Goal: Information Seeking & Learning: Learn about a topic

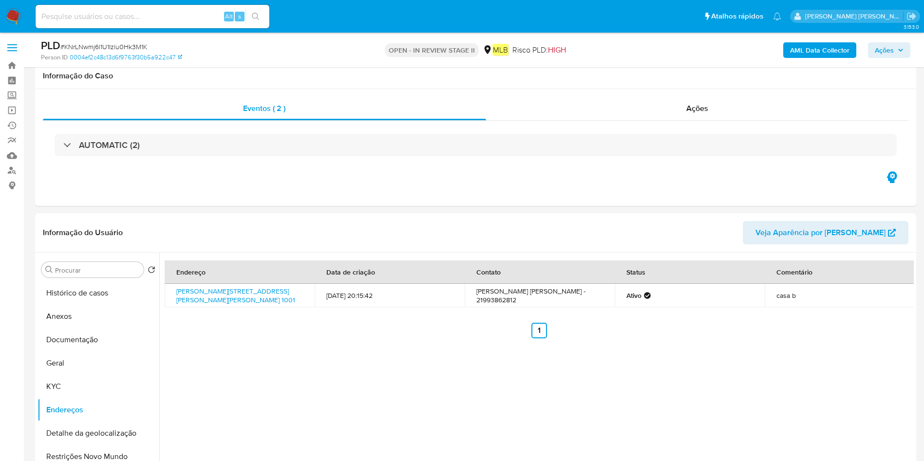
select select "10"
click at [90, 305] on button "Anexos" at bounding box center [99, 316] width 122 height 23
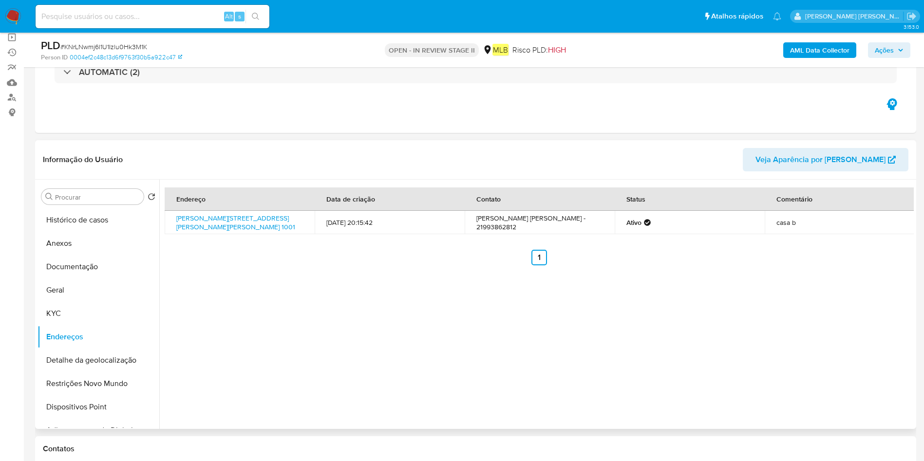
scroll to position [73, 0]
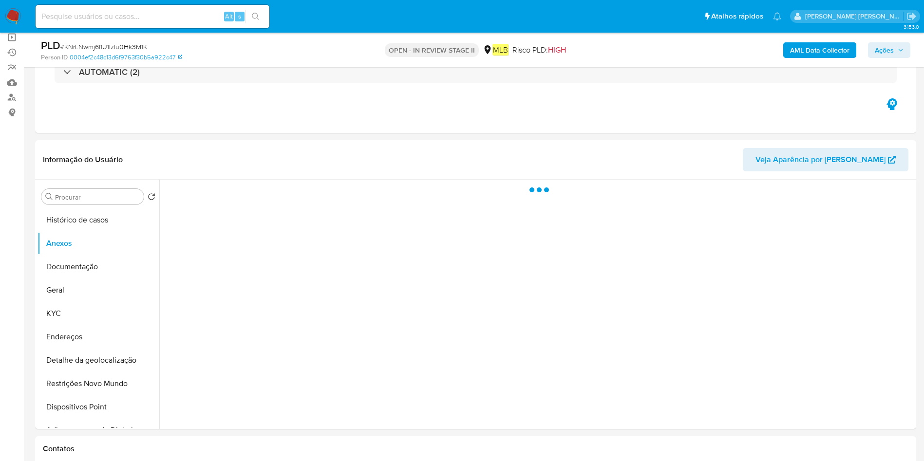
click at [805, 46] on b "AML Data Collector" at bounding box center [819, 50] width 59 height 16
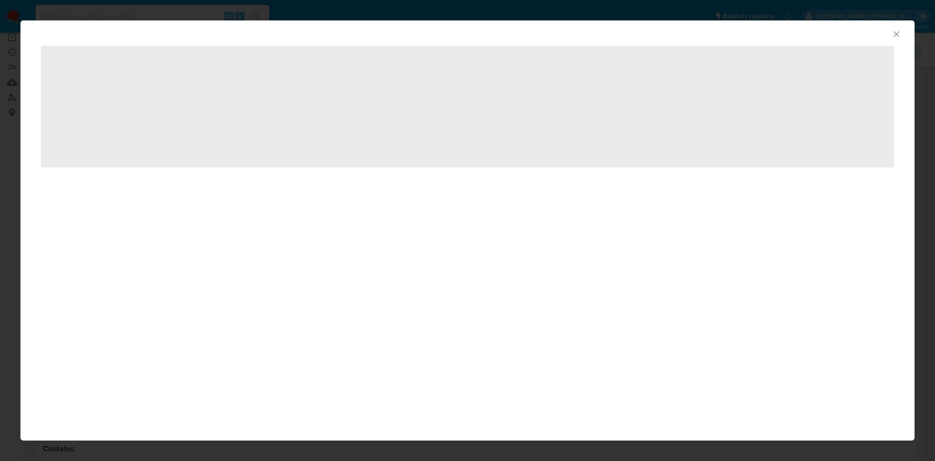
click at [337, 86] on span "‌" at bounding box center [468, 107] width 854 height 122
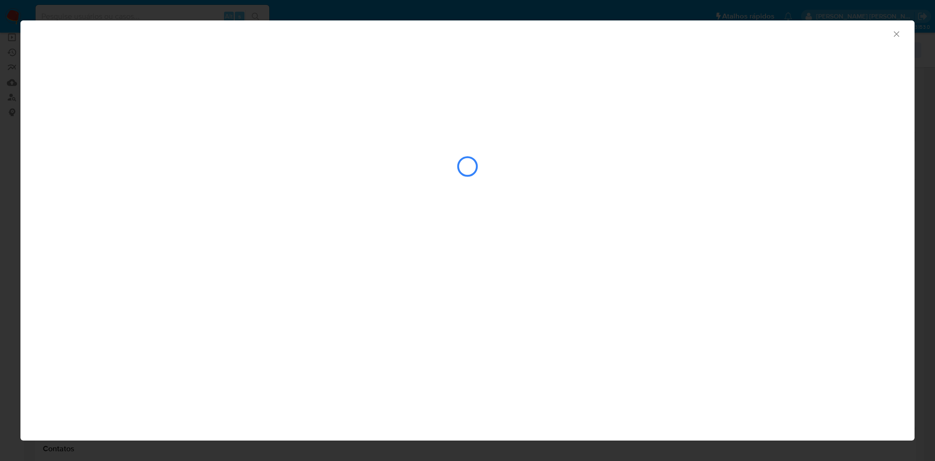
click at [899, 32] on icon "Fechar a janela" at bounding box center [896, 33] width 5 height 5
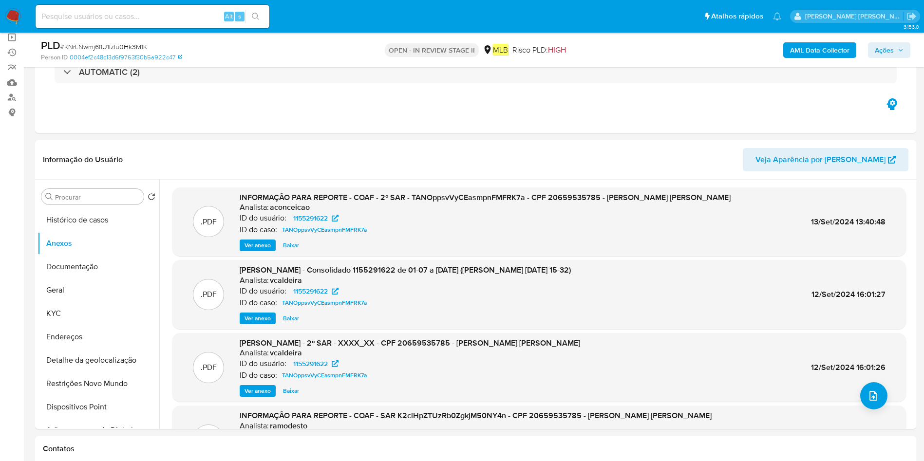
click at [800, 47] on b "AML Data Collector" at bounding box center [819, 50] width 59 height 16
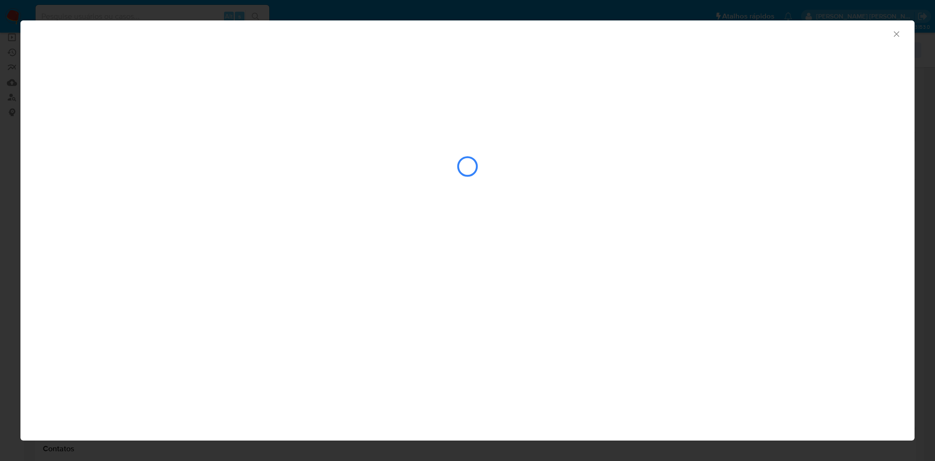
click at [898, 34] on icon "Fechar a janela" at bounding box center [897, 34] width 10 height 10
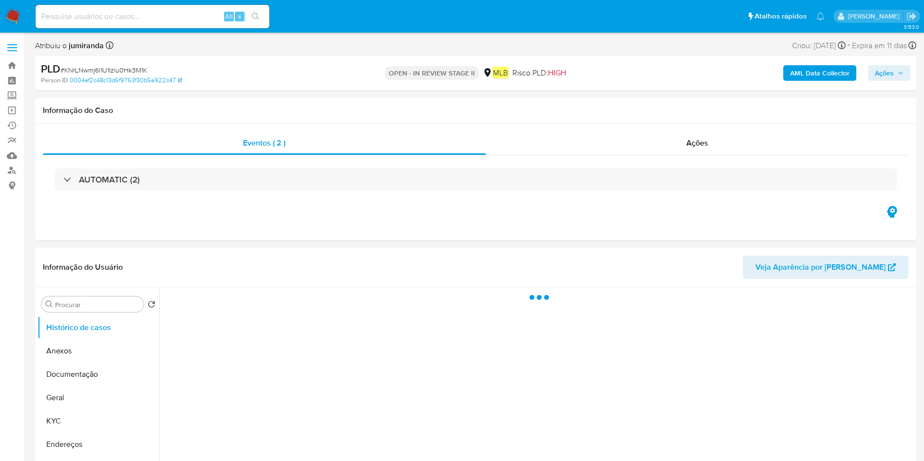
click at [811, 75] on b "AML Data Collector" at bounding box center [819, 73] width 59 height 16
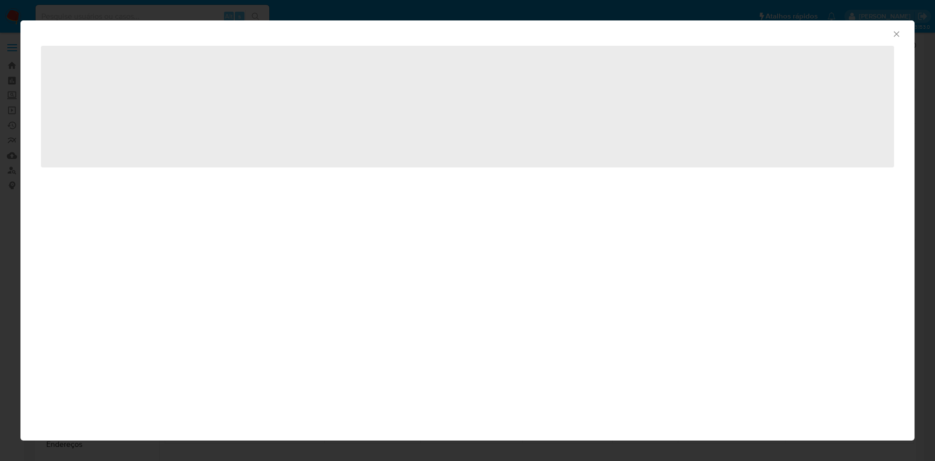
select select "10"
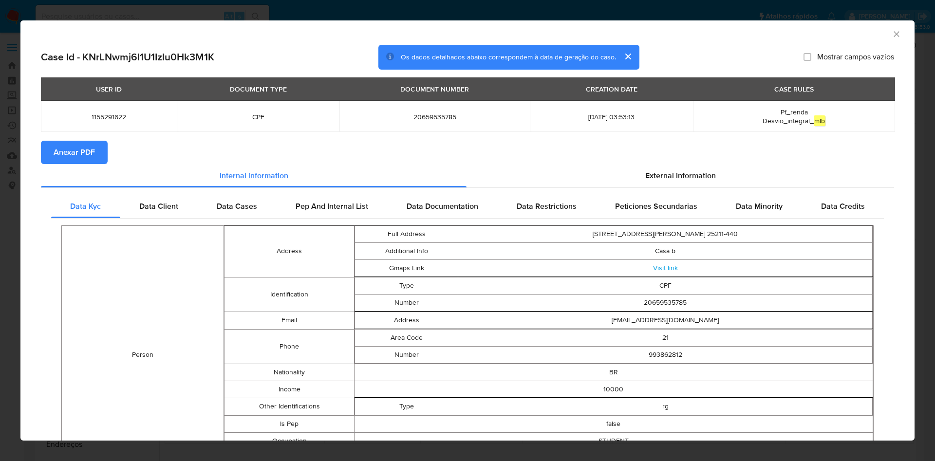
click at [53, 152] on button "Anexar PDF" at bounding box center [74, 152] width 67 height 23
click at [892, 37] on icon "Fechar a janela" at bounding box center [897, 34] width 10 height 10
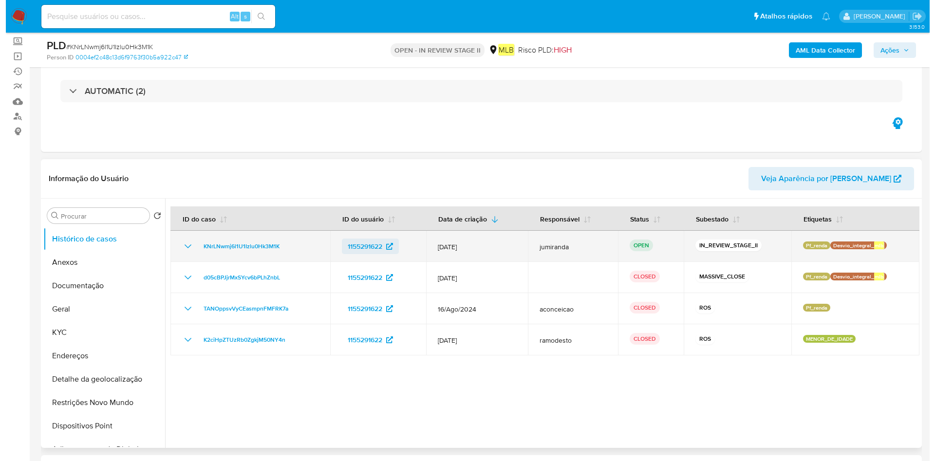
scroll to position [146, 0]
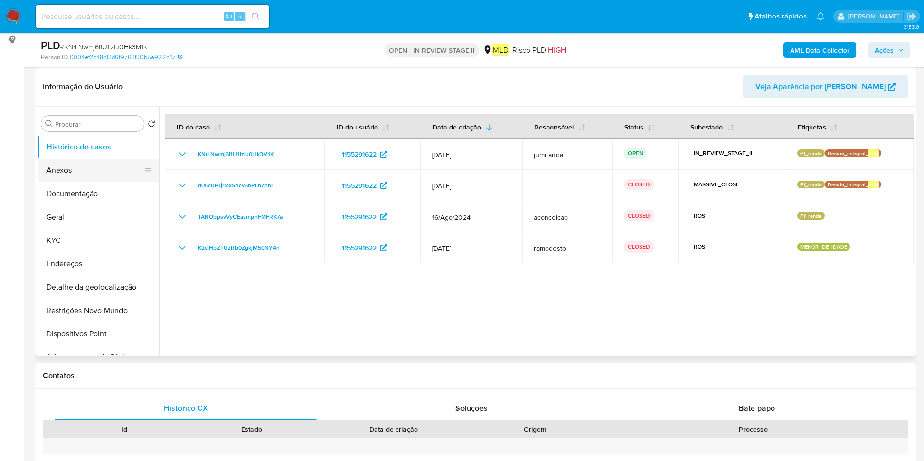
click at [95, 175] on button "Anexos" at bounding box center [95, 170] width 114 height 23
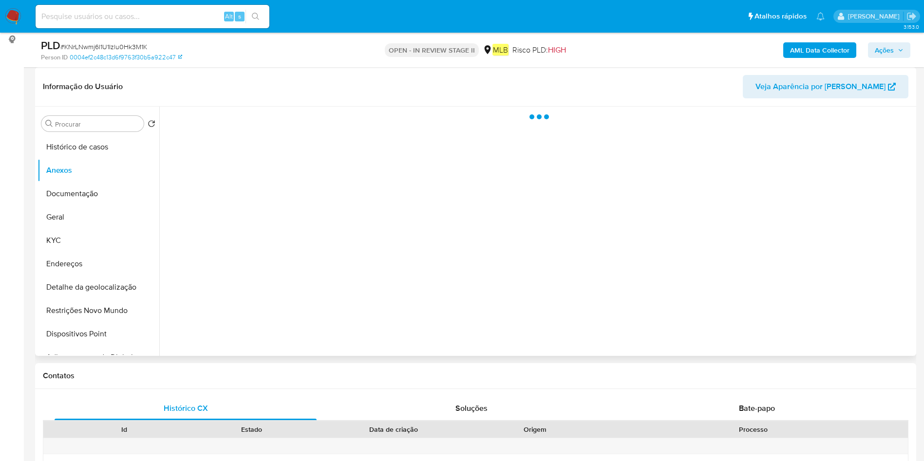
click at [846, 326] on div at bounding box center [536, 231] width 755 height 249
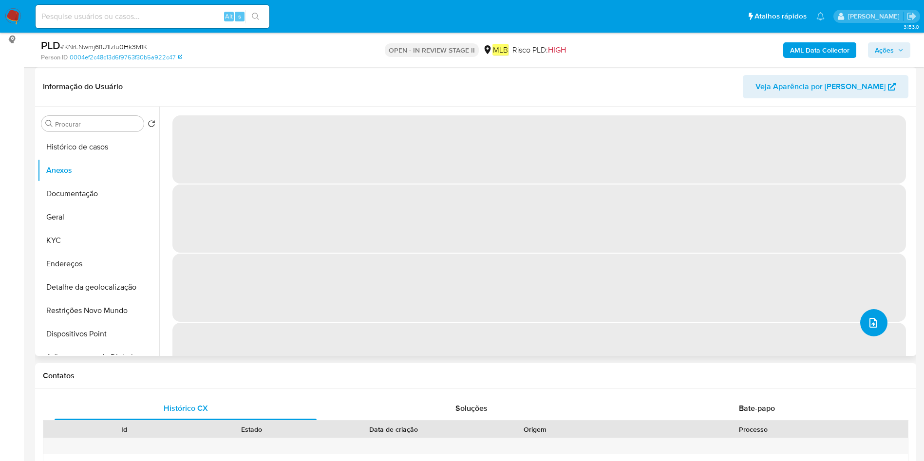
click at [861, 326] on button "upload-file" at bounding box center [873, 322] width 27 height 27
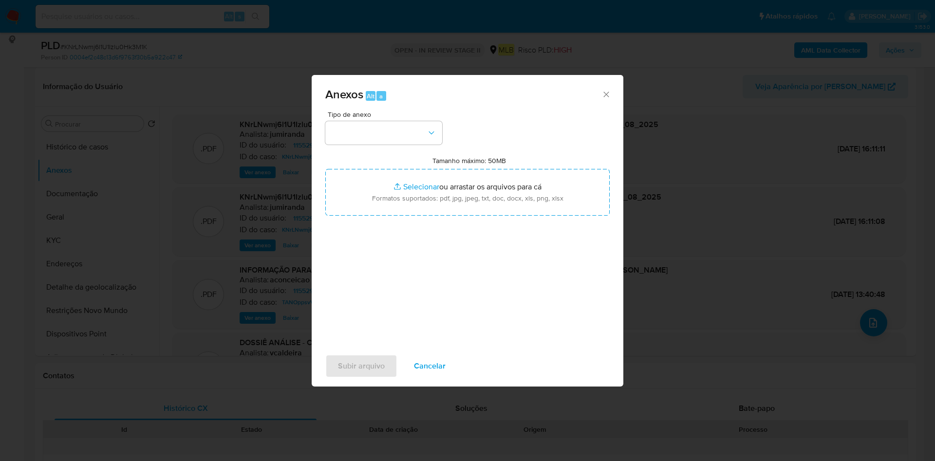
click at [227, 192] on div "Anexos Alt a Tipo de anexo Tamanho máximo: 50MB Selecionar arquivos Selecionar …" at bounding box center [467, 230] width 935 height 461
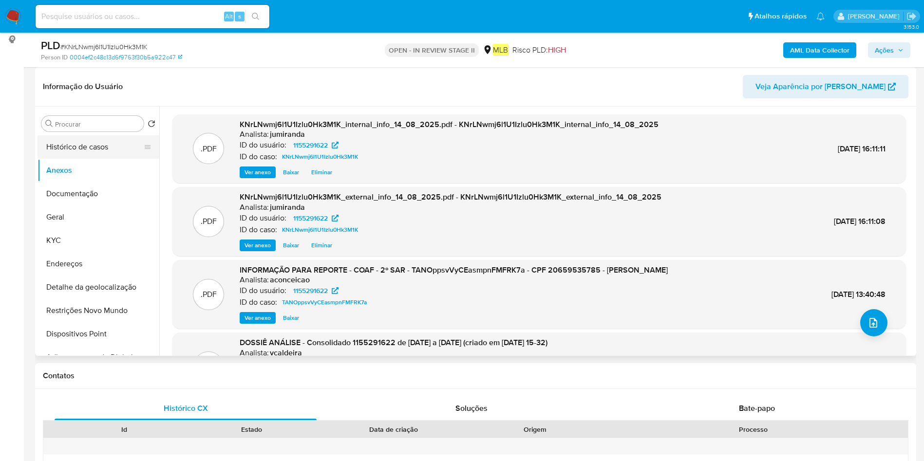
click at [96, 150] on button "Histórico de casos" at bounding box center [95, 146] width 114 height 23
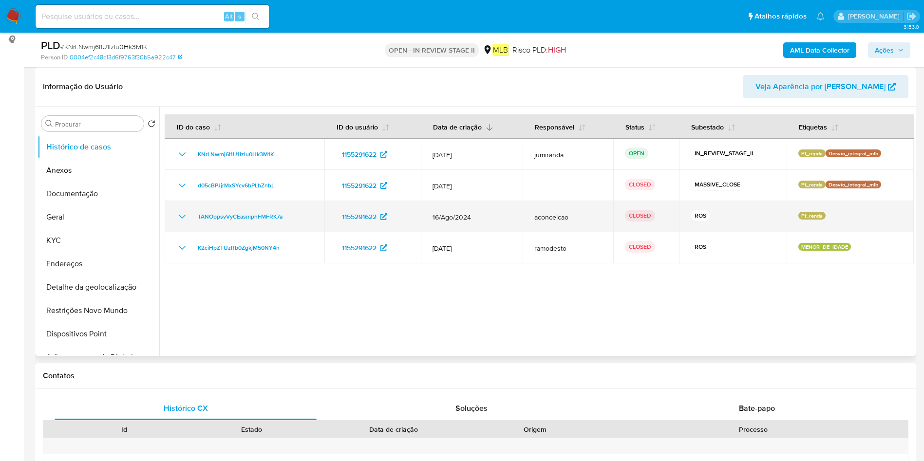
click at [466, 220] on span "16/Ago/2024" at bounding box center [472, 217] width 78 height 9
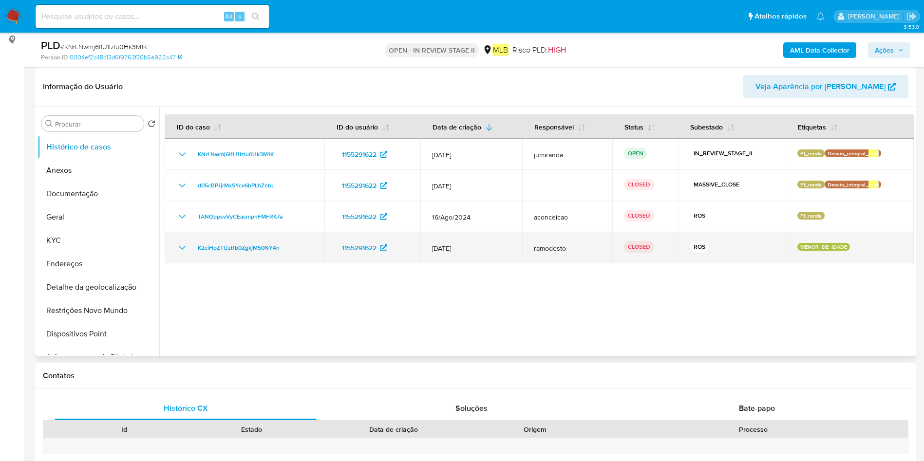
click at [465, 247] on span "[DATE]" at bounding box center [471, 248] width 78 height 9
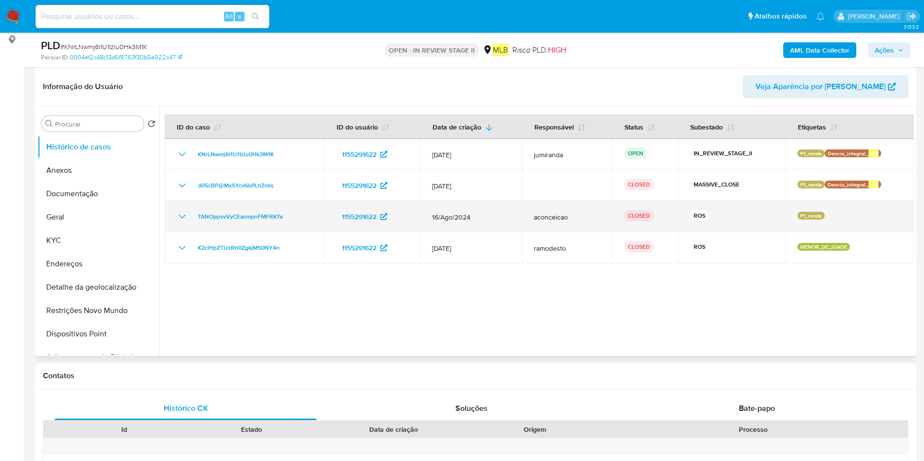
click at [264, 227] on td "TANOppsvVyCEasmpnFMFRK7a" at bounding box center [245, 216] width 160 height 31
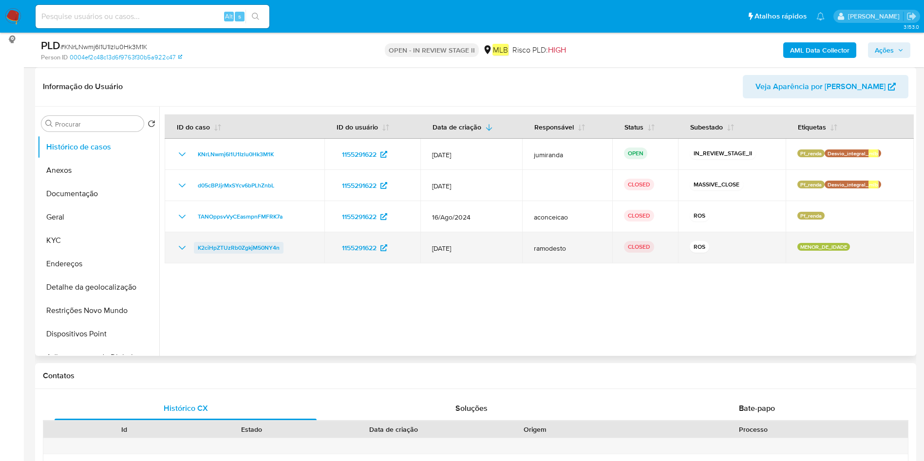
click at [247, 251] on span "K2ciHpZTUzRb0ZgkjM50NY4n" at bounding box center [239, 248] width 82 height 12
click at [249, 259] on td "K2ciHpZTUzRb0ZgkjM50NY4n" at bounding box center [245, 247] width 160 height 31
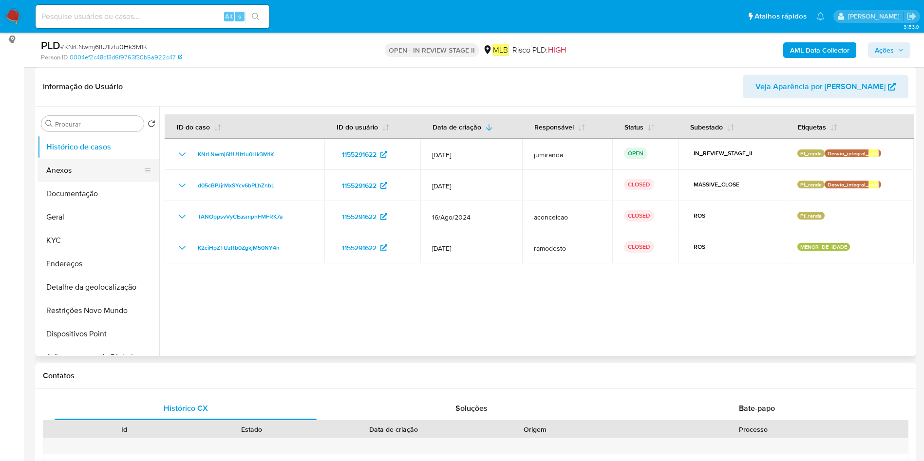
click at [69, 179] on button "Anexos" at bounding box center [95, 170] width 114 height 23
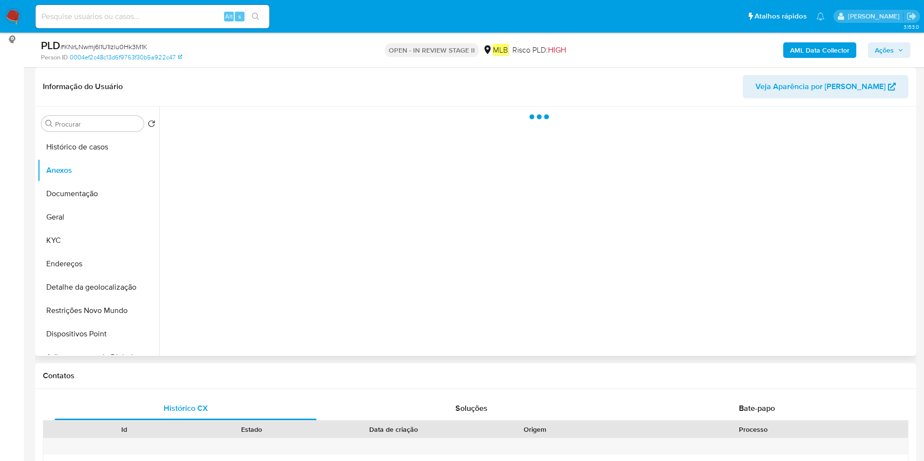
click at [867, 327] on div at bounding box center [536, 231] width 755 height 249
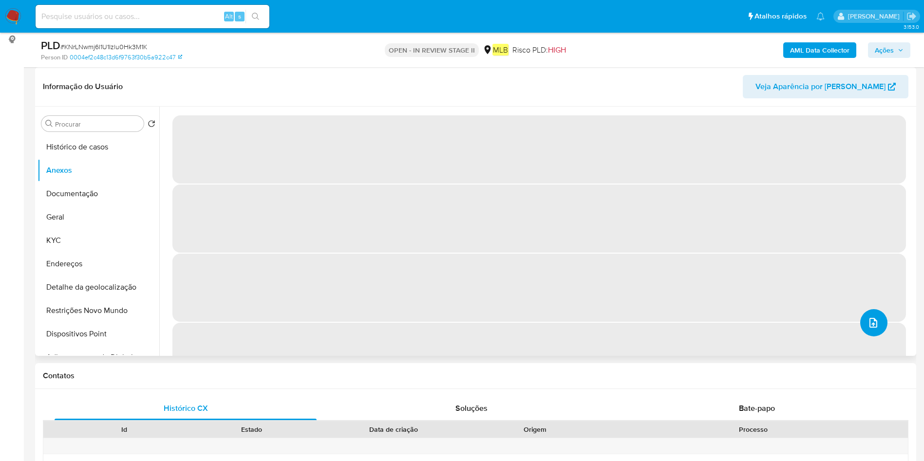
click at [869, 325] on icon "upload-file" at bounding box center [874, 323] width 12 height 12
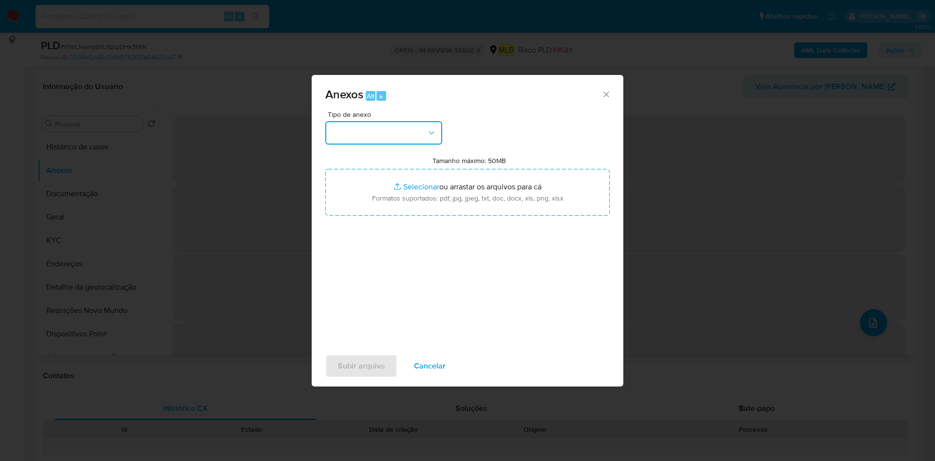
click at [412, 139] on button "button" at bounding box center [383, 132] width 117 height 23
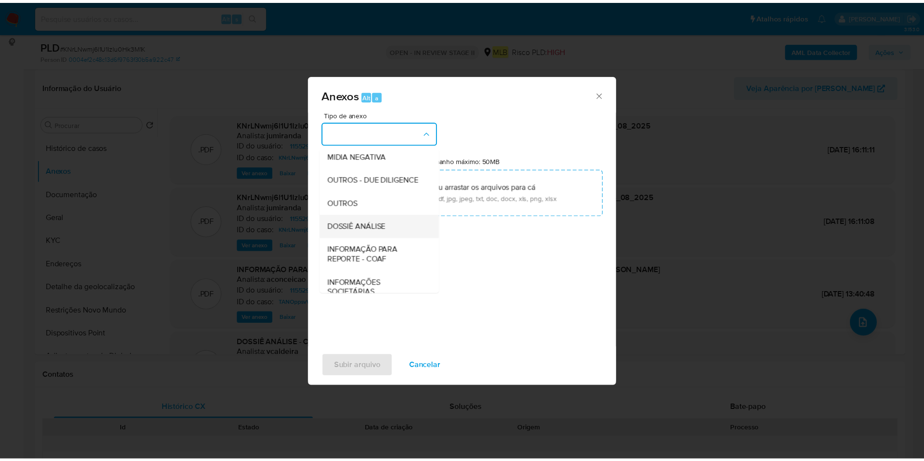
scroll to position [150, 0]
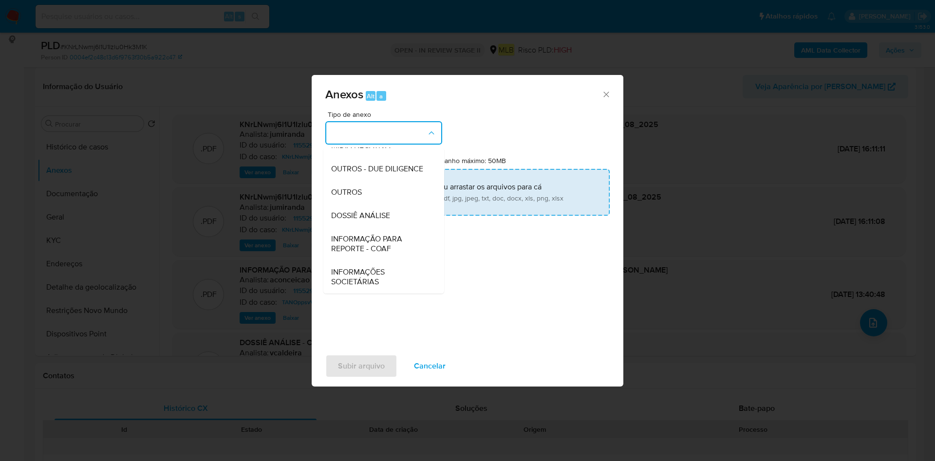
click at [364, 190] on div "OUTROS" at bounding box center [380, 192] width 99 height 23
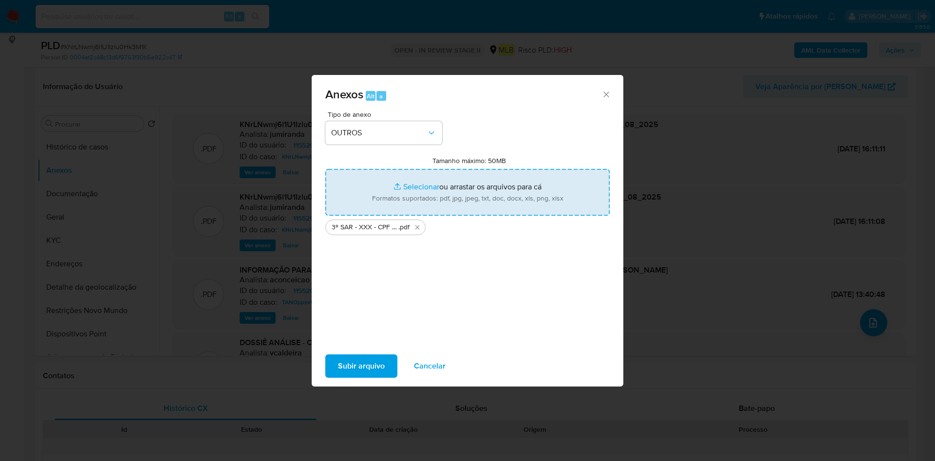
type input "C:\fakepath\Mulan 1155291622_2025_08_14_08_28_27.xlsx"
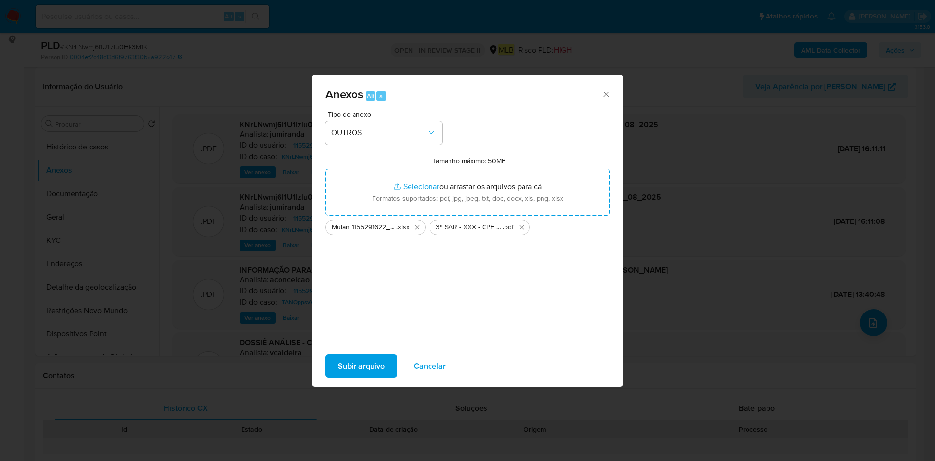
click at [362, 356] on span "Subir arquivo" at bounding box center [361, 366] width 47 height 21
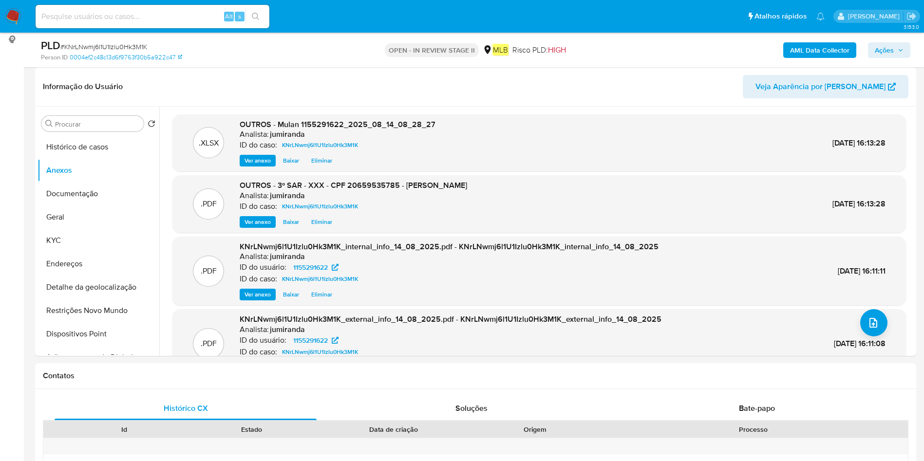
click at [891, 43] on span "Ações" at bounding box center [884, 50] width 19 height 16
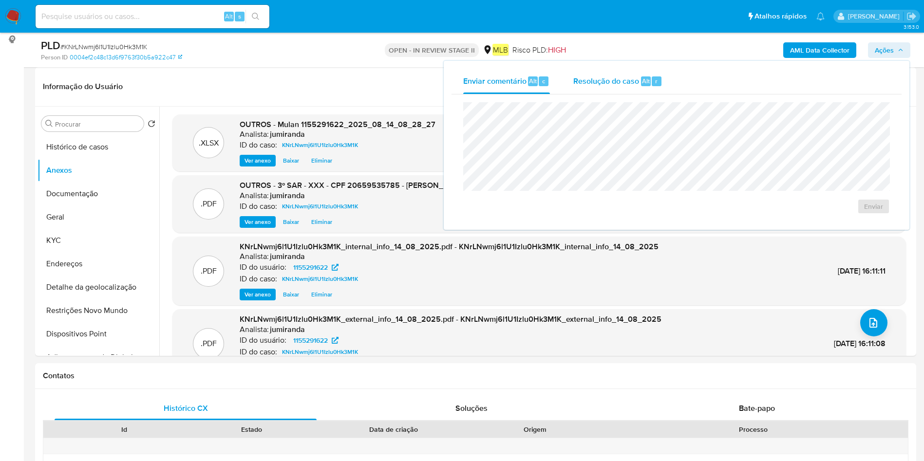
click at [593, 88] on div "Resolução do caso Alt r" at bounding box center [617, 81] width 89 height 25
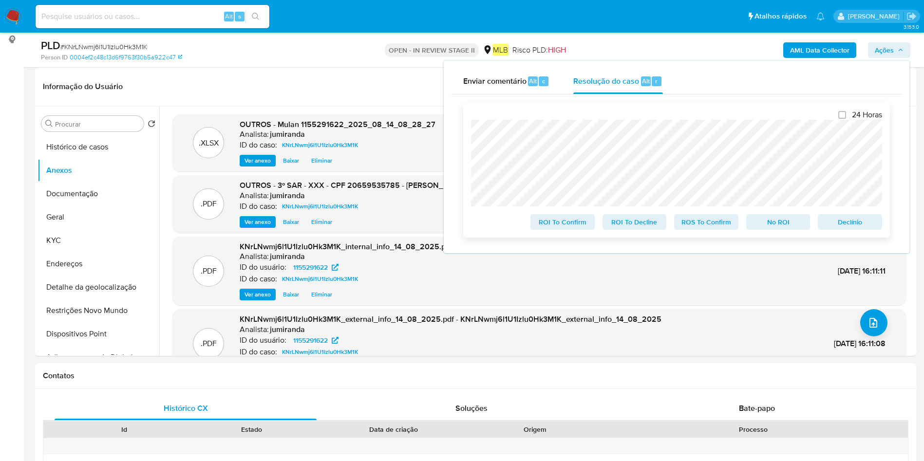
click at [717, 225] on span "ROS To Confirm" at bounding box center [706, 222] width 51 height 14
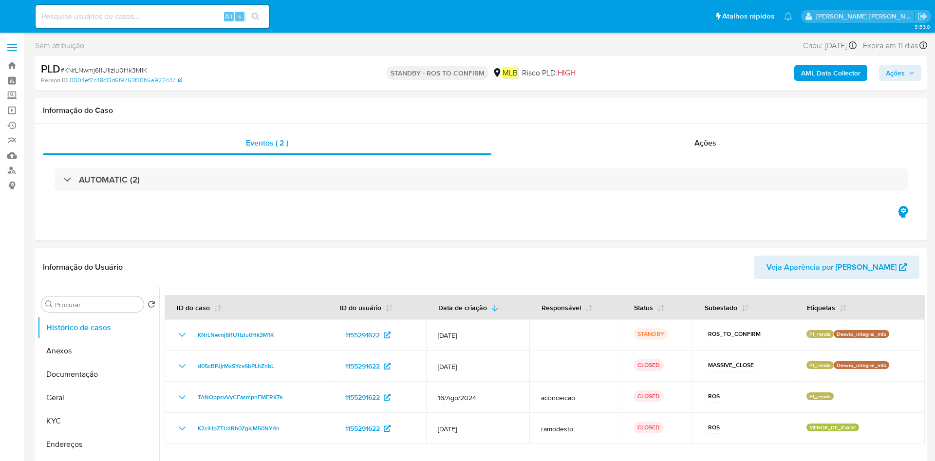
select select "10"
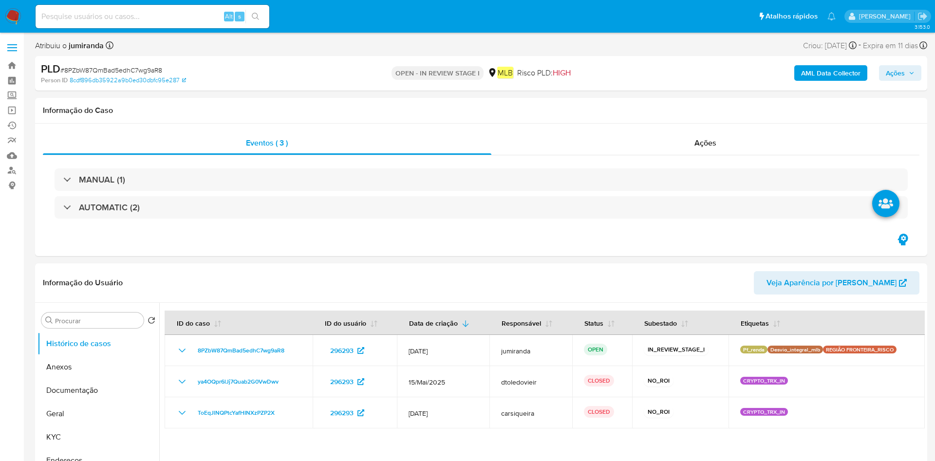
select select "10"
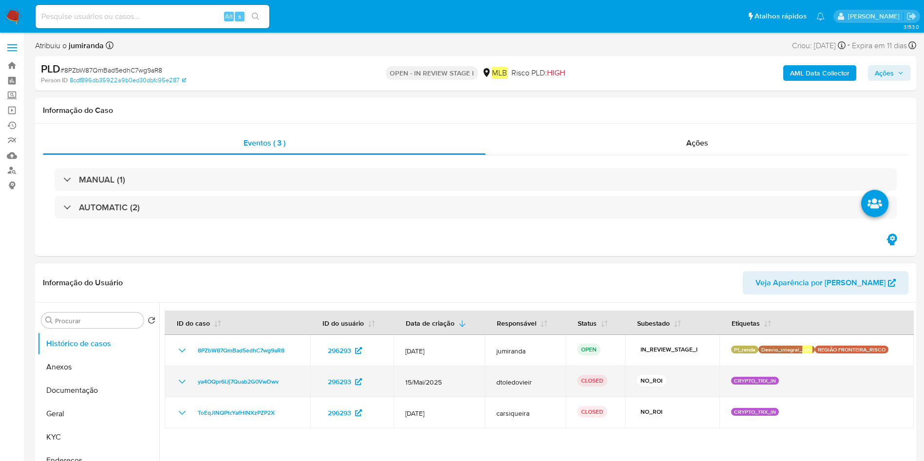
scroll to position [73, 0]
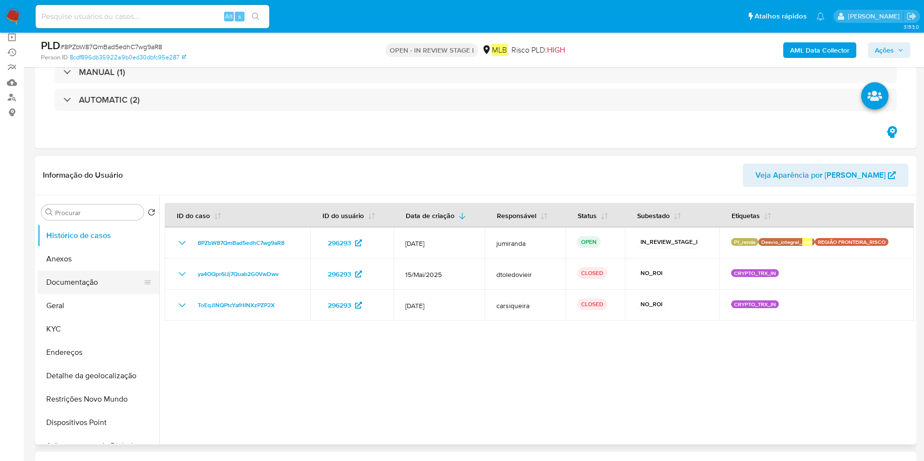
click at [96, 283] on button "Documentação" at bounding box center [95, 282] width 114 height 23
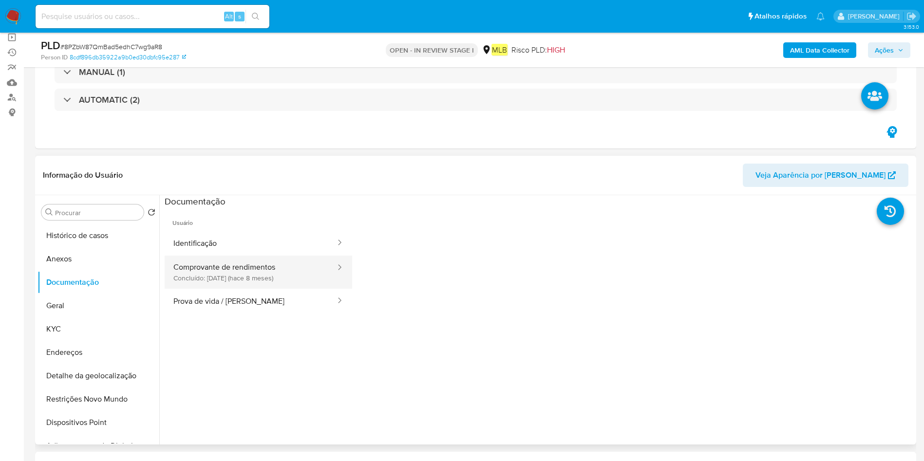
click at [292, 282] on button "Comprovante de rendimentos Concluído: 04/12/2024 (hace 8 meses)" at bounding box center [251, 272] width 172 height 33
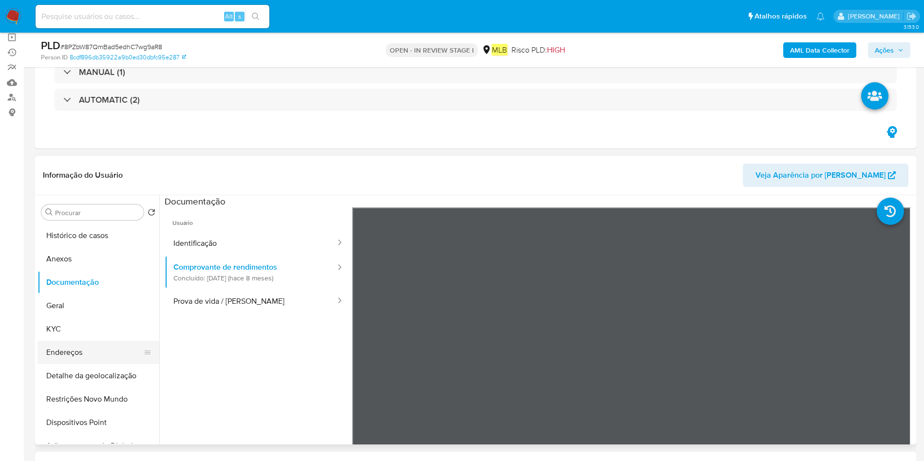
click at [61, 345] on button "Endereços" at bounding box center [95, 352] width 114 height 23
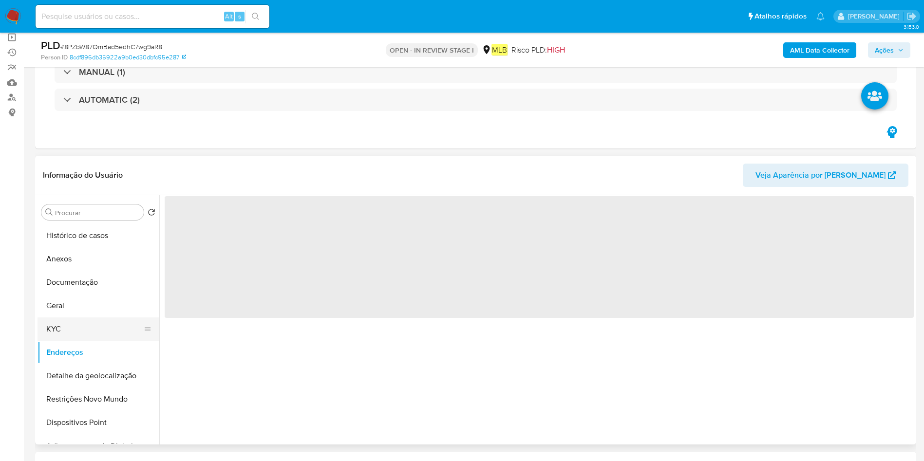
click at [71, 330] on button "KYC" at bounding box center [95, 329] width 114 height 23
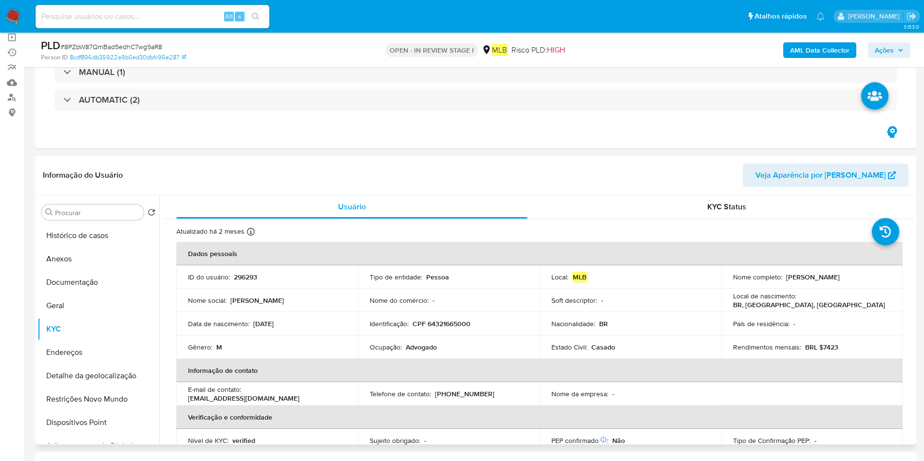
click at [428, 345] on p "Advogado" at bounding box center [421, 347] width 31 height 9
copy div "Ocupação : Advogado"
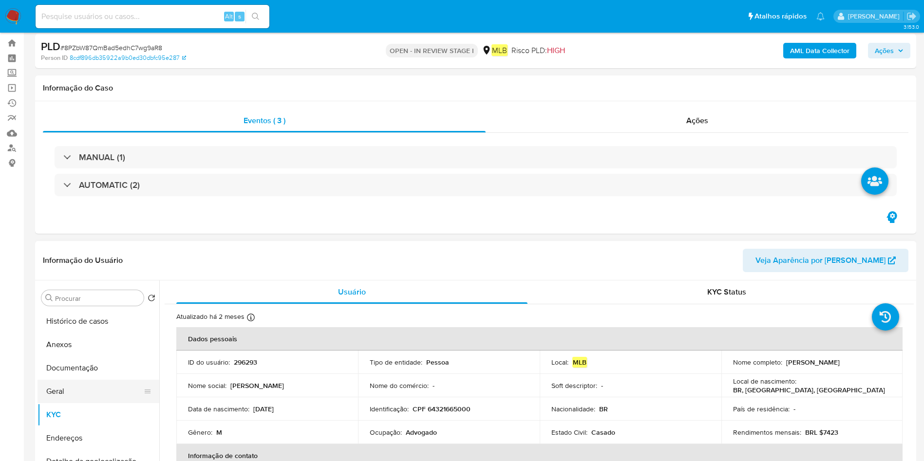
scroll to position [0, 0]
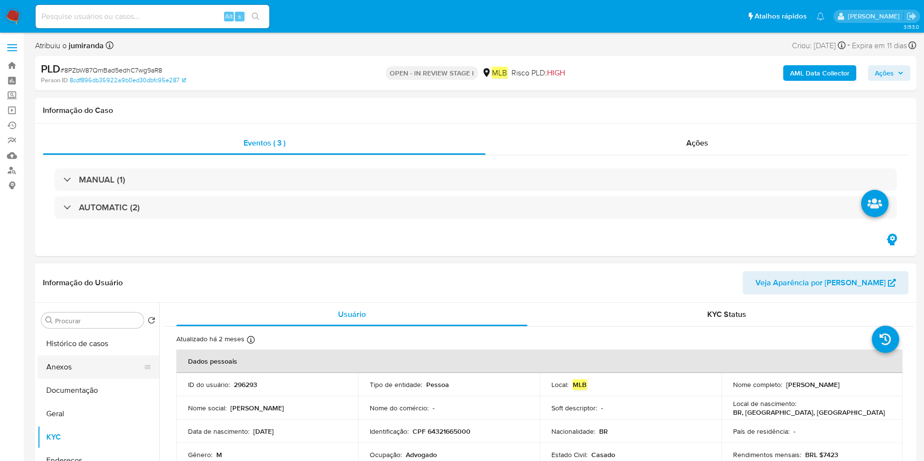
click at [82, 361] on button "Anexos" at bounding box center [95, 367] width 114 height 23
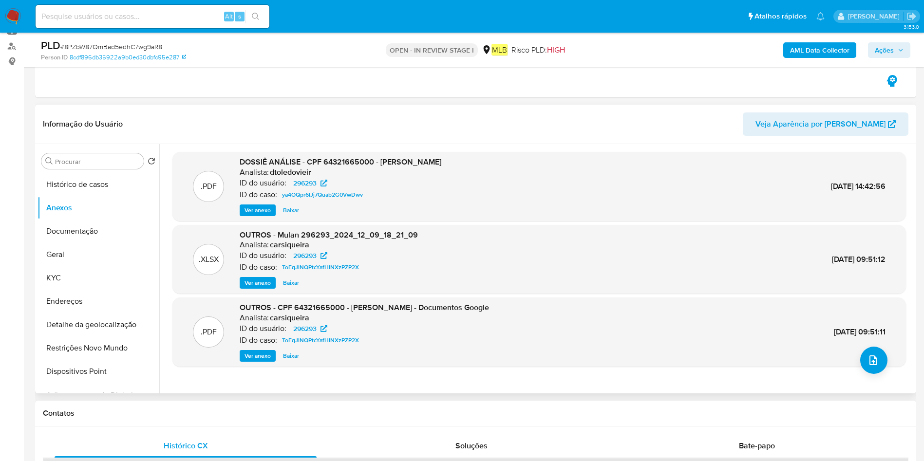
scroll to position [146, 0]
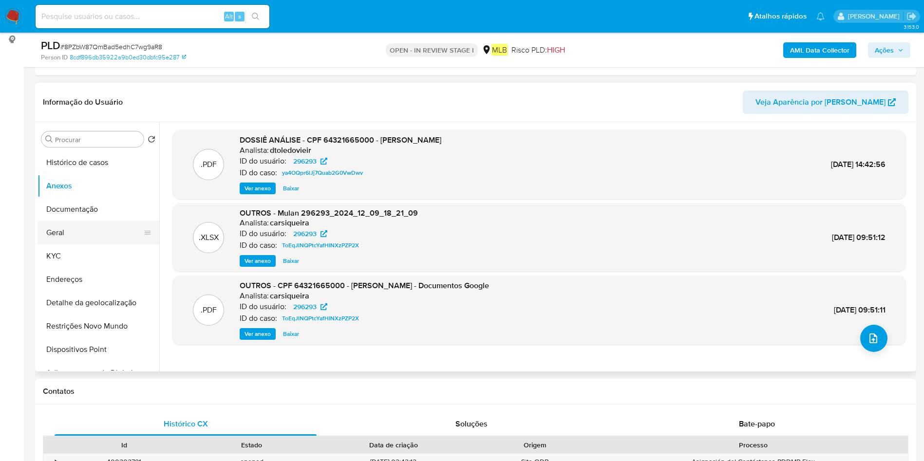
click at [83, 234] on button "Geral" at bounding box center [95, 232] width 114 height 23
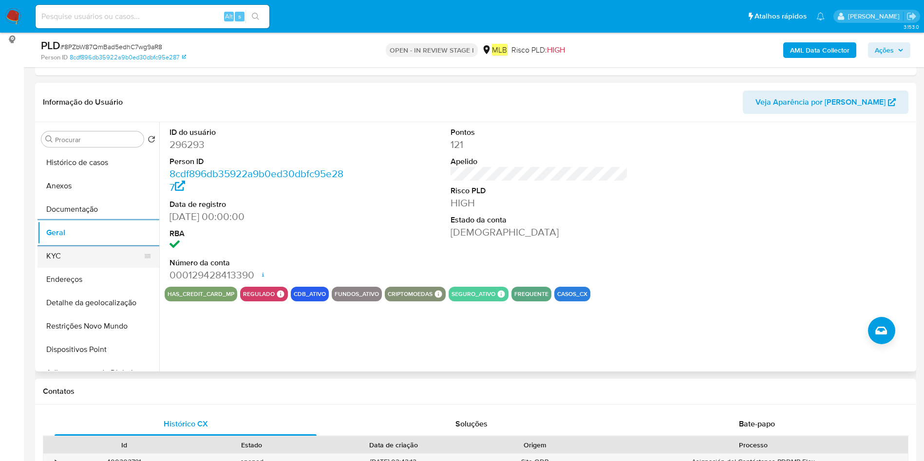
click at [77, 264] on button "KYC" at bounding box center [95, 256] width 114 height 23
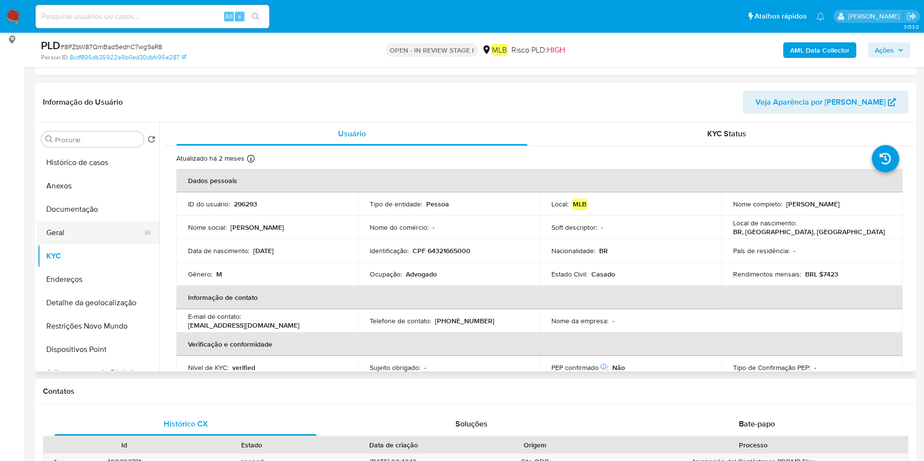
click at [74, 233] on button "Geral" at bounding box center [95, 232] width 114 height 23
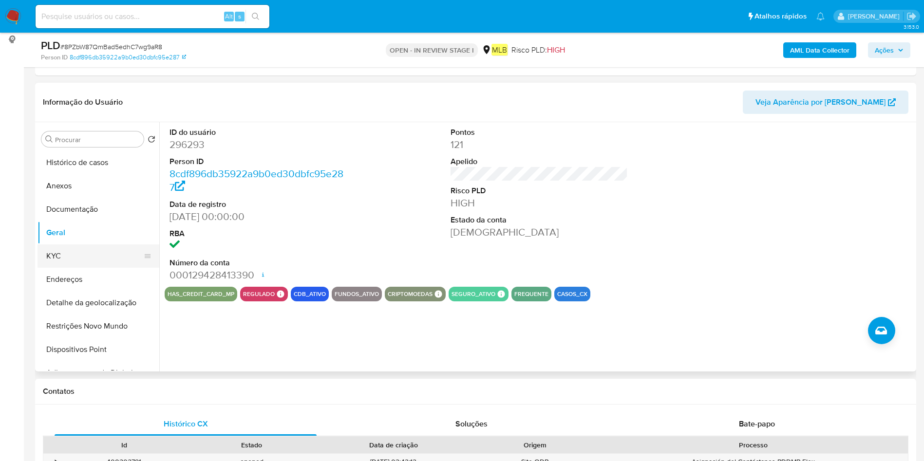
click at [86, 263] on button "KYC" at bounding box center [95, 256] width 114 height 23
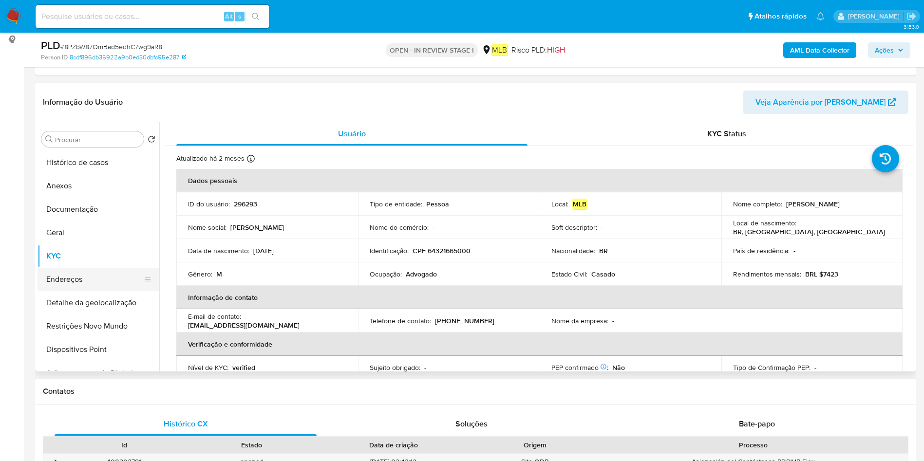
click at [74, 283] on button "Endereços" at bounding box center [95, 279] width 114 height 23
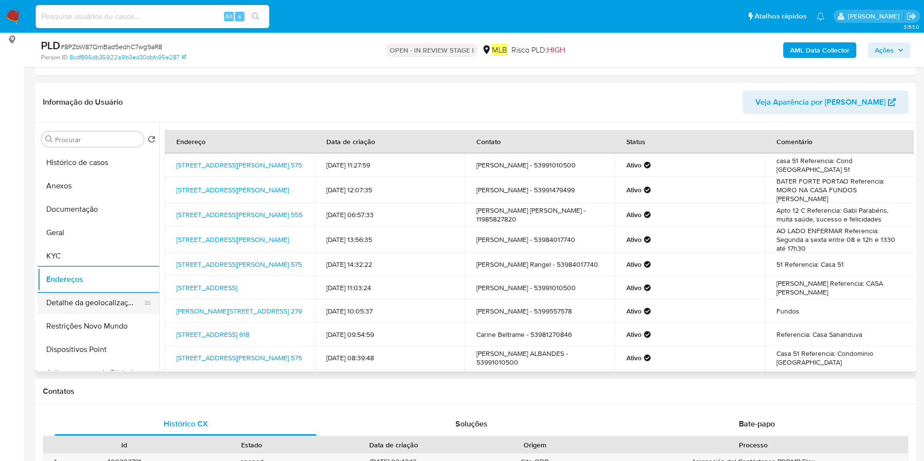
click at [75, 296] on button "Detalhe da geolocalização" at bounding box center [95, 302] width 114 height 23
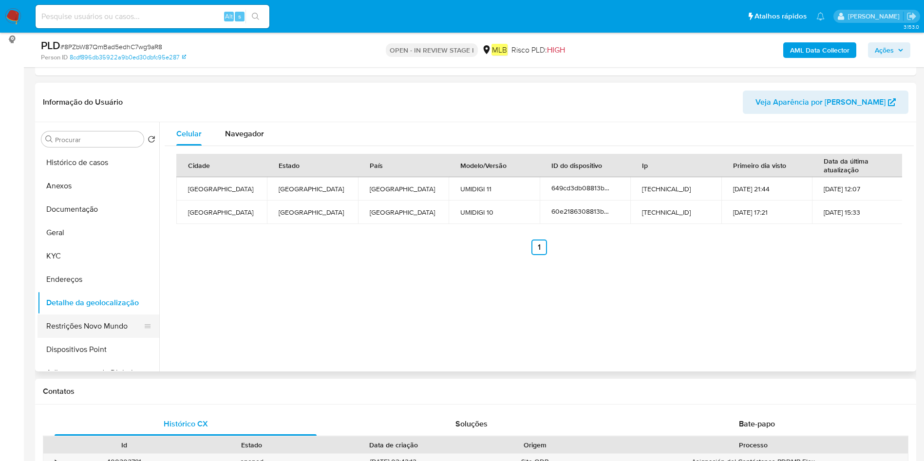
click at [88, 330] on button "Restrições Novo Mundo" at bounding box center [95, 326] width 114 height 23
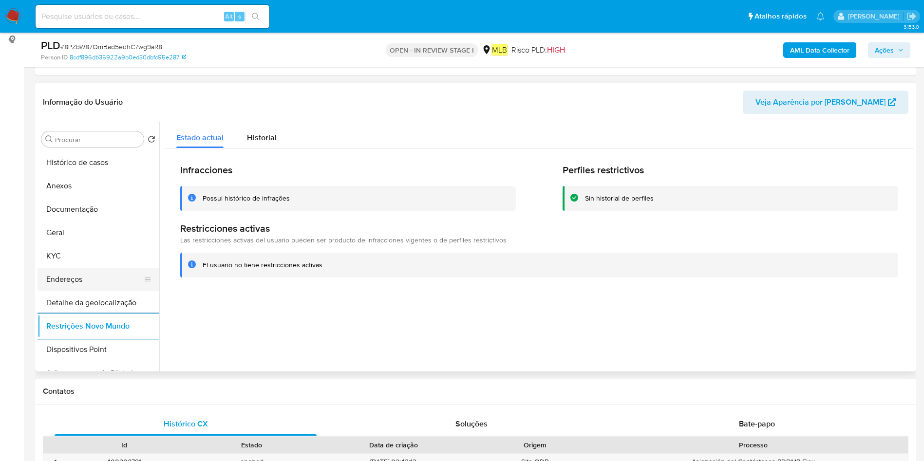
click at [82, 276] on button "Endereços" at bounding box center [95, 279] width 114 height 23
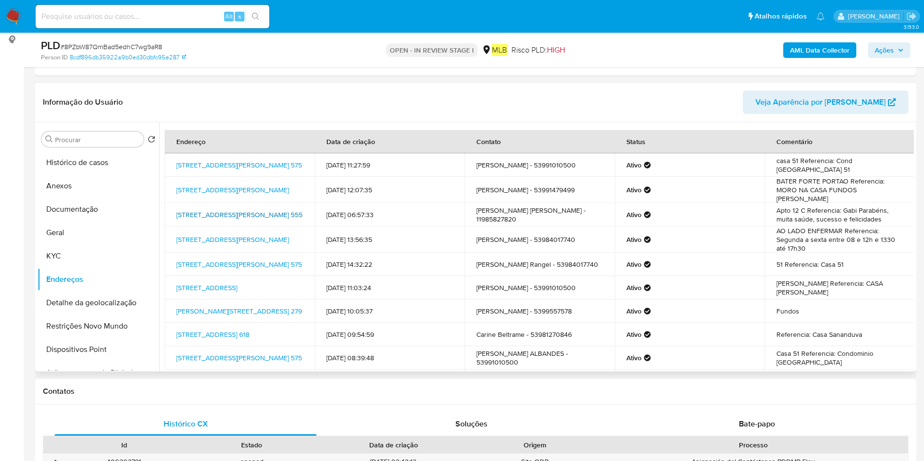
drag, startPoint x: 174, startPoint y: 205, endPoint x: 222, endPoint y: 214, distance: 48.2
click at [222, 214] on td "Avenida Raimundo Pereira De Magalhães 555, São Paulo, São Paulo, 05092040, Bras…" at bounding box center [240, 214] width 150 height 23
copy link "Avenida Raimundo Pereira De Magalhães 555, São Paulo"
